Goal: Check status: Check status

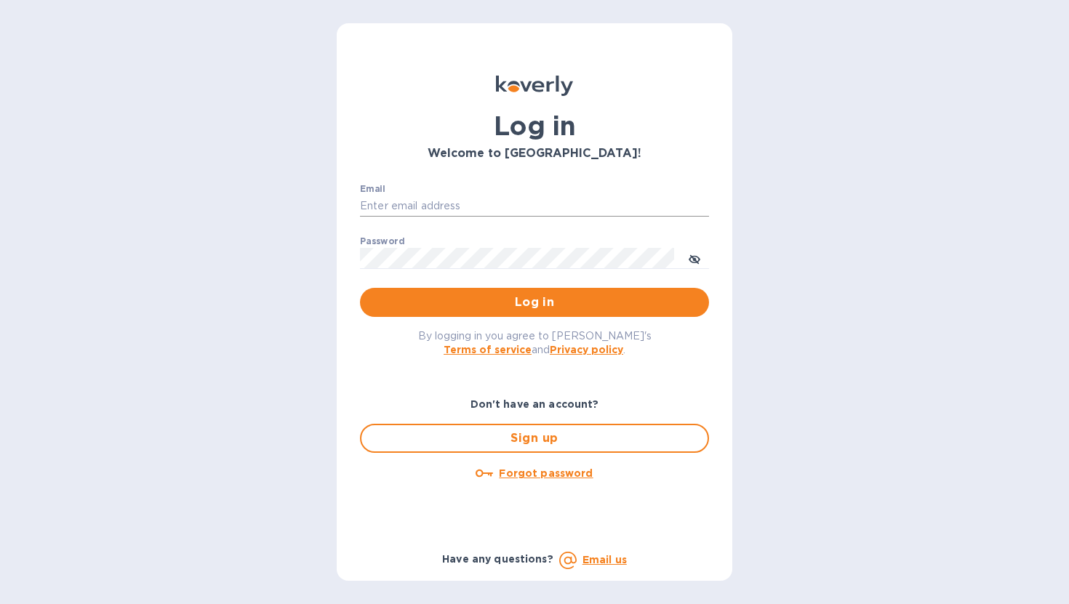
click at [460, 200] on input "Email" at bounding box center [534, 207] width 349 height 22
type input "ngazda@koverly.com"
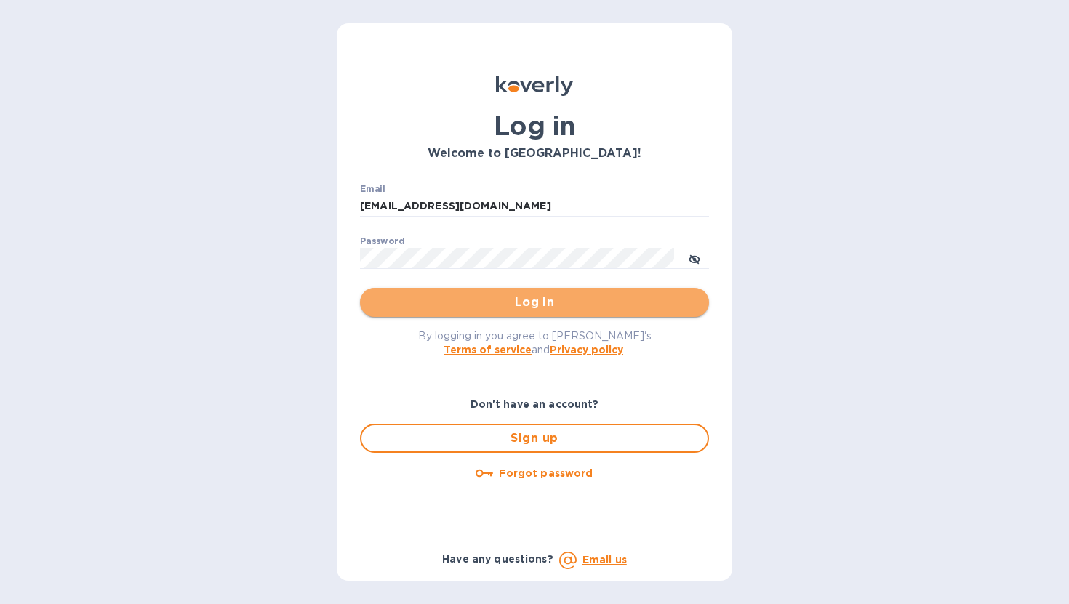
click at [485, 294] on span "Log in" at bounding box center [535, 302] width 326 height 17
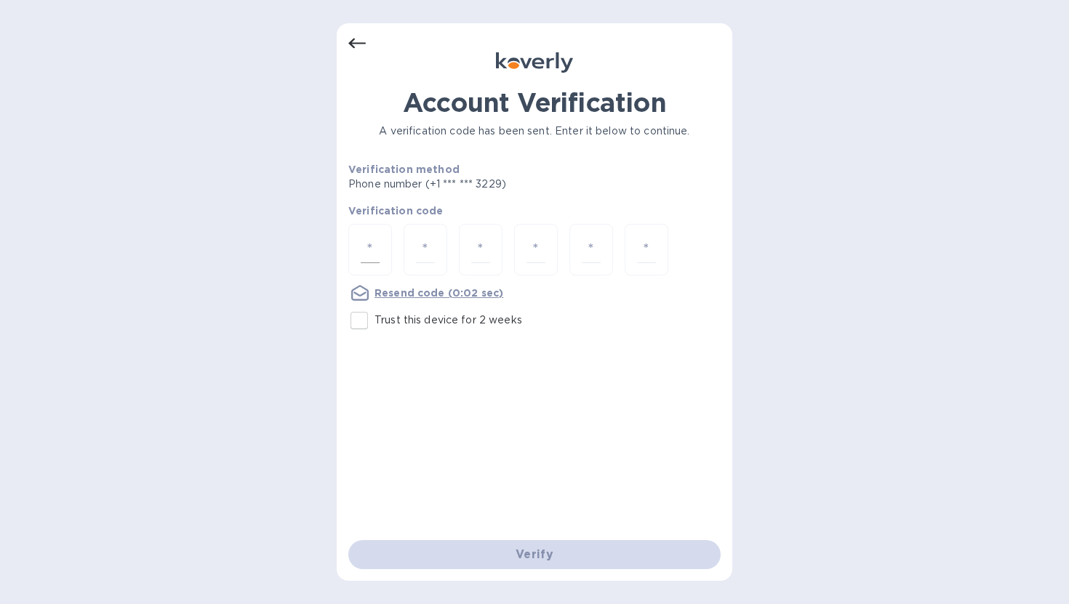
click at [385, 246] on div at bounding box center [370, 250] width 44 height 52
type input "7"
type input "4"
type input "7"
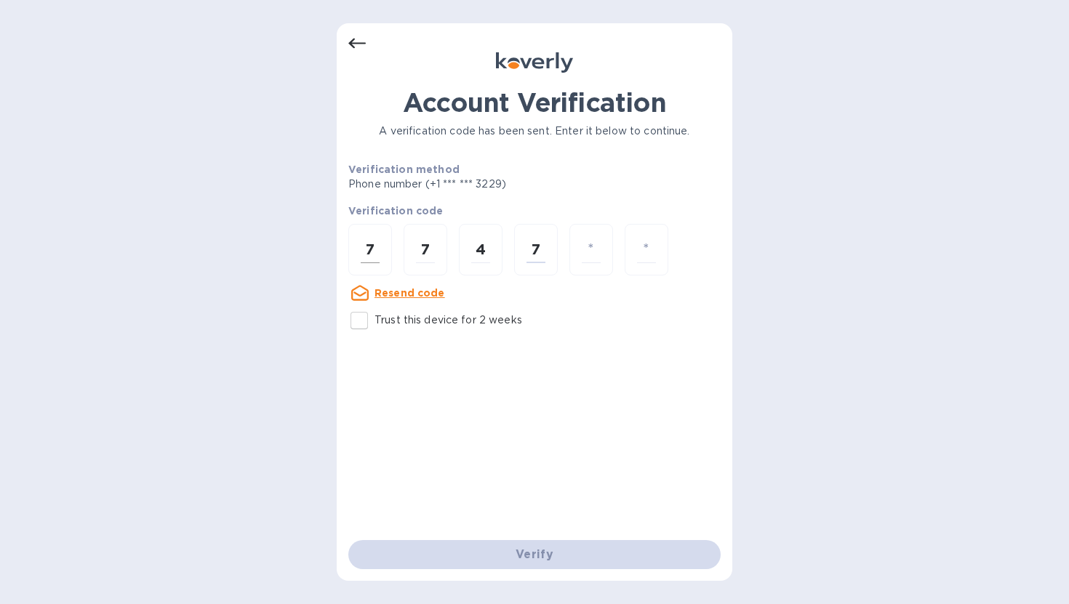
type input "8"
type input "5"
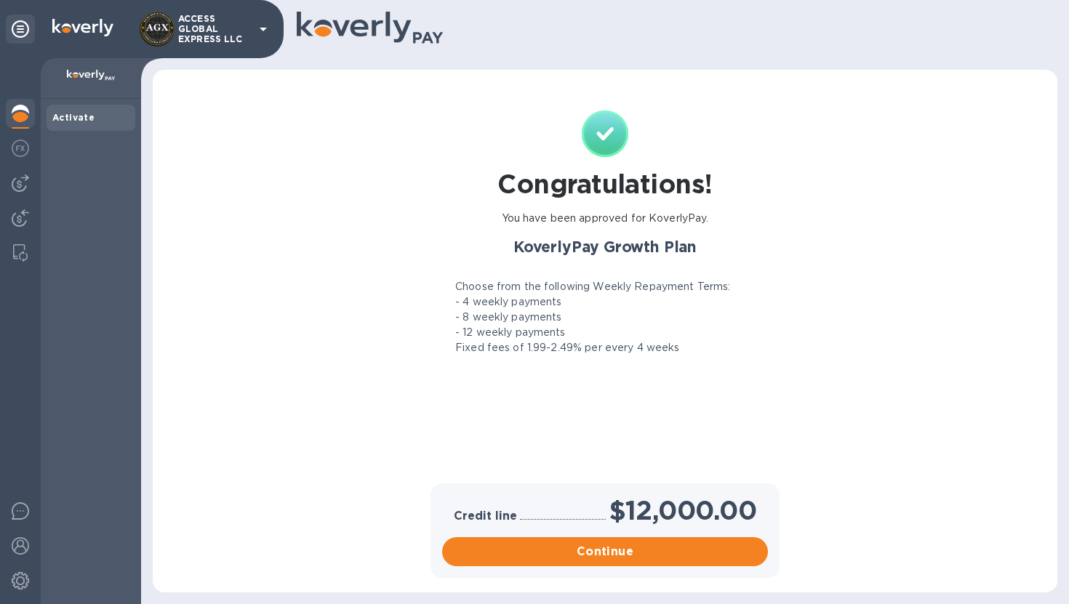
click at [205, 23] on p "ACCESS GLOBAL EXPRESS LLC" at bounding box center [214, 29] width 73 height 31
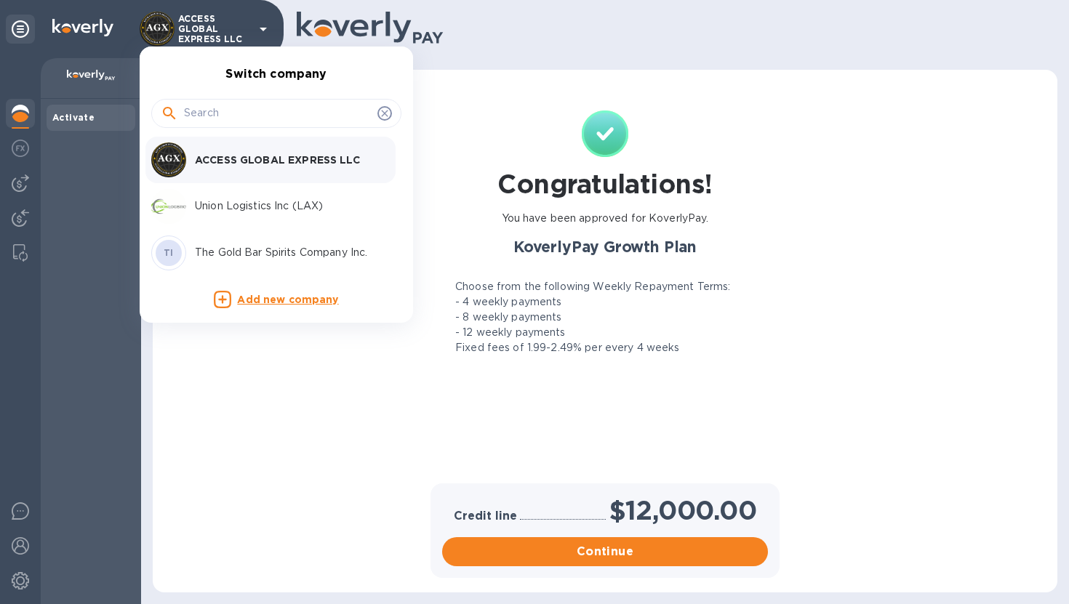
click at [236, 194] on div "Union Logistics Inc (LAX)" at bounding box center [264, 206] width 227 height 35
